Goal: Communication & Community: Answer question/provide support

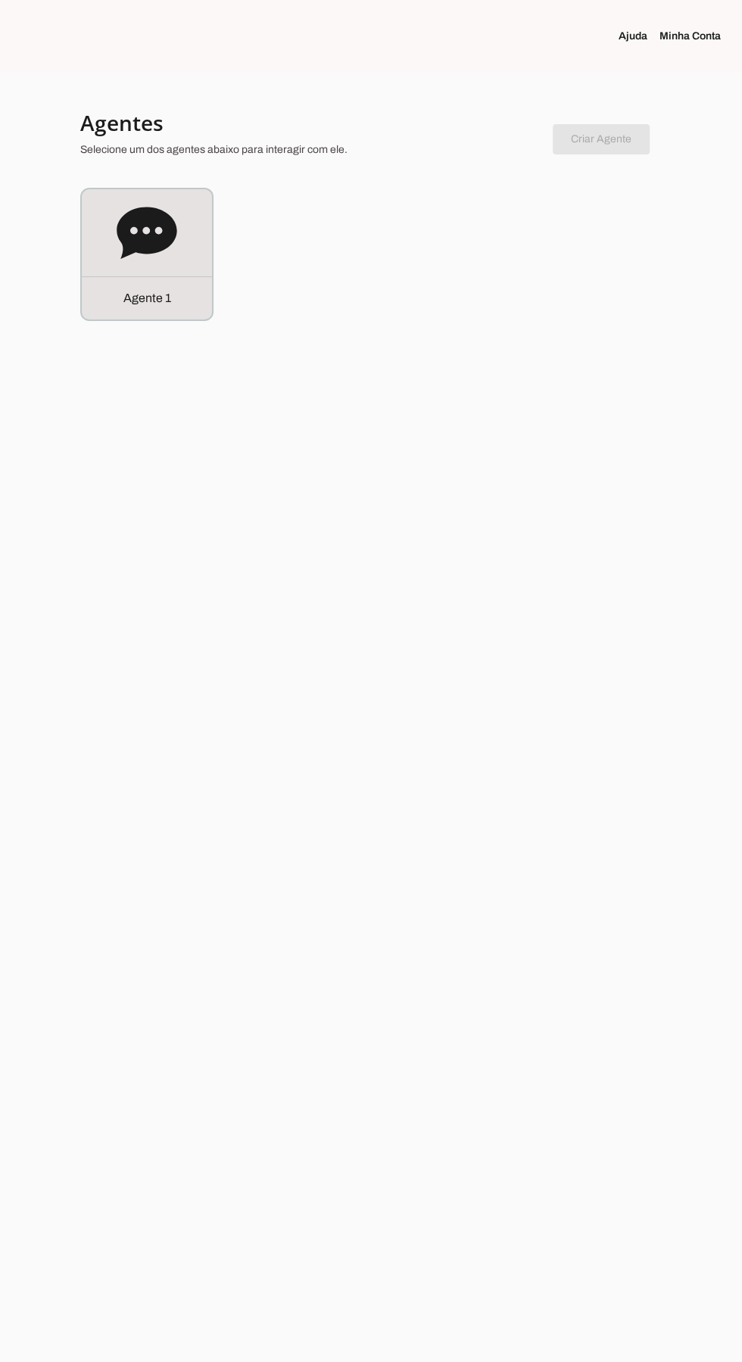
click at [139, 238] on icon at bounding box center [147, 232] width 60 height 51
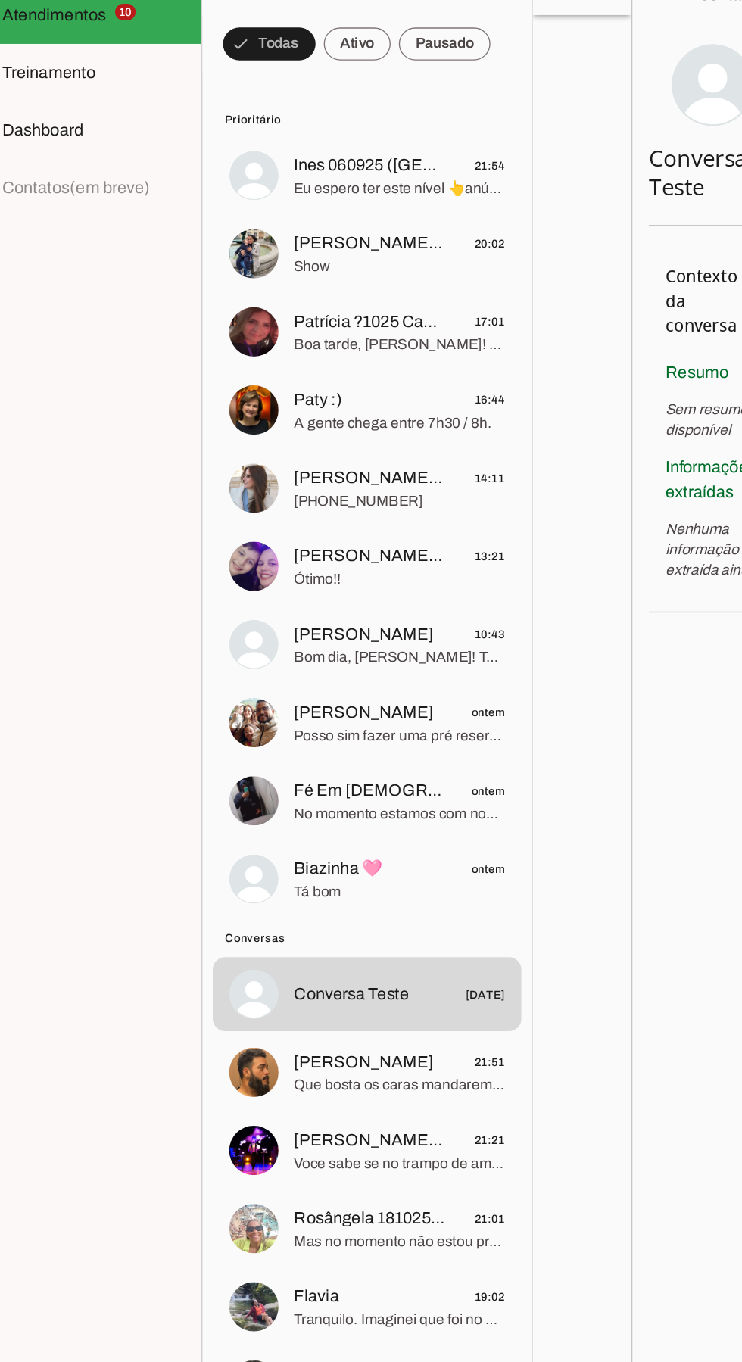
scroll to position [5, 0]
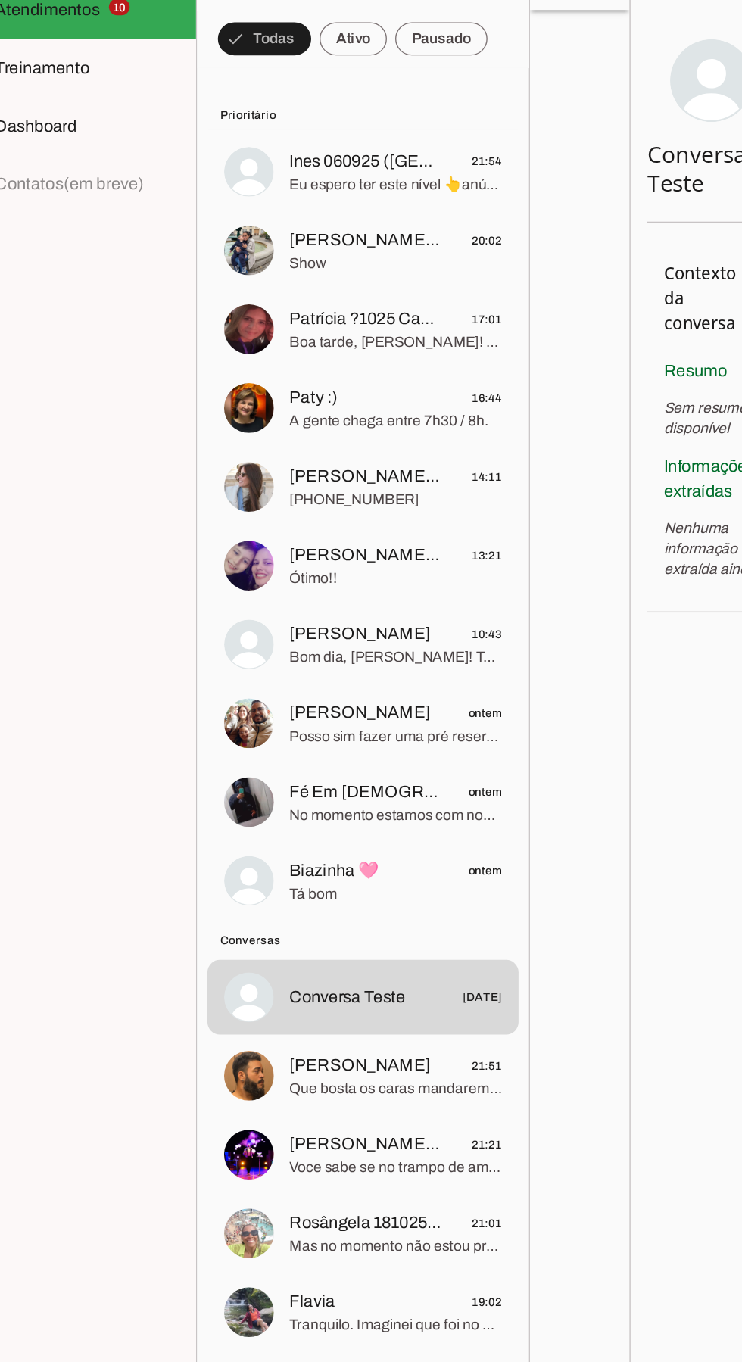
click at [237, 355] on img at bounding box center [228, 360] width 36 height 36
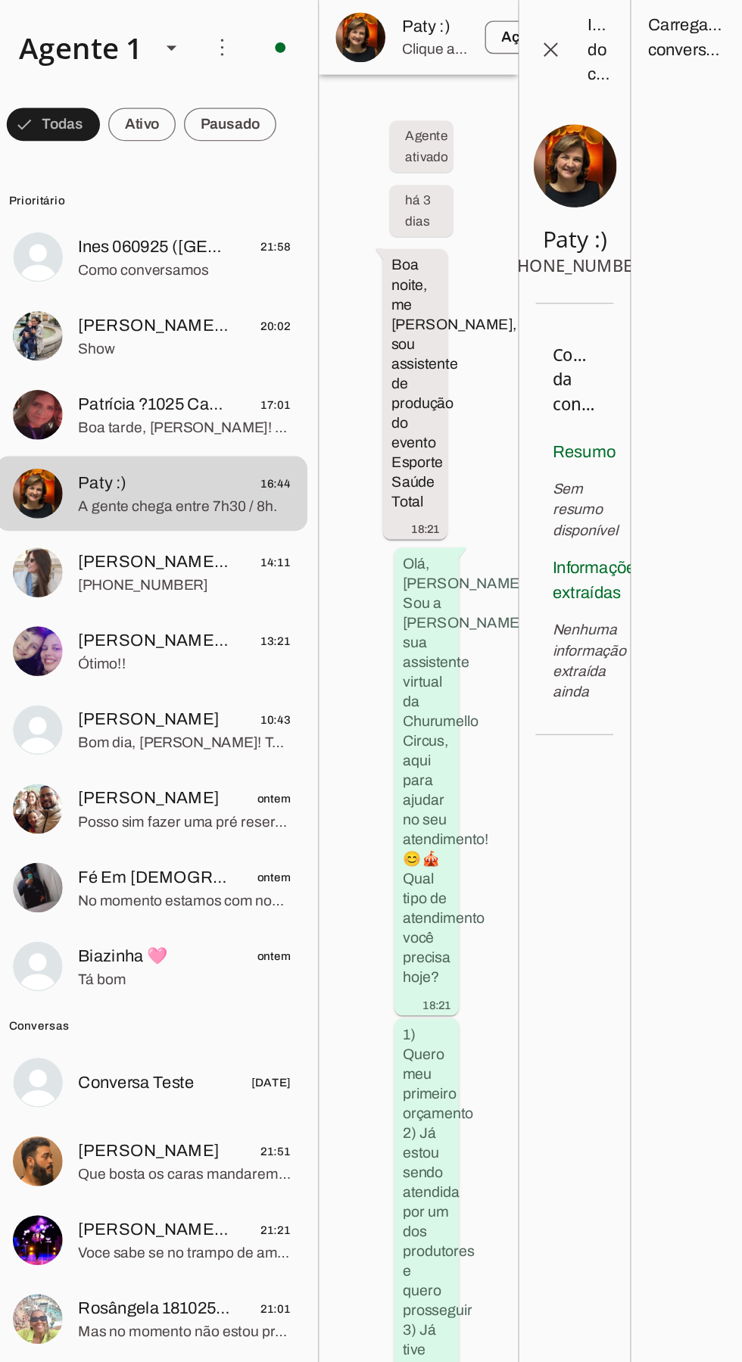
click at [287, 195] on span "Como conversamos" at bounding box center [334, 197] width 155 height 15
